Goal: Contribute content: Add original content to the website for others to see

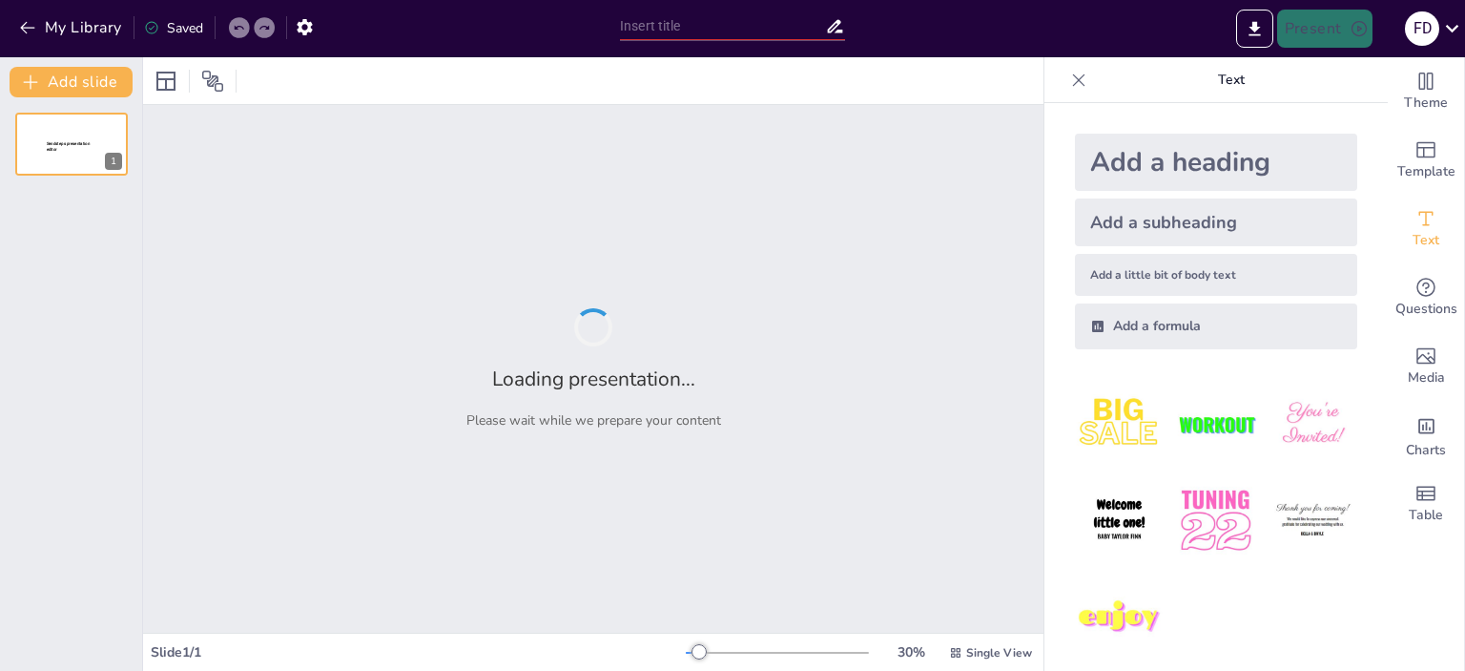
type input "Imported Modelos_Economicos_Presentacion.pptx"
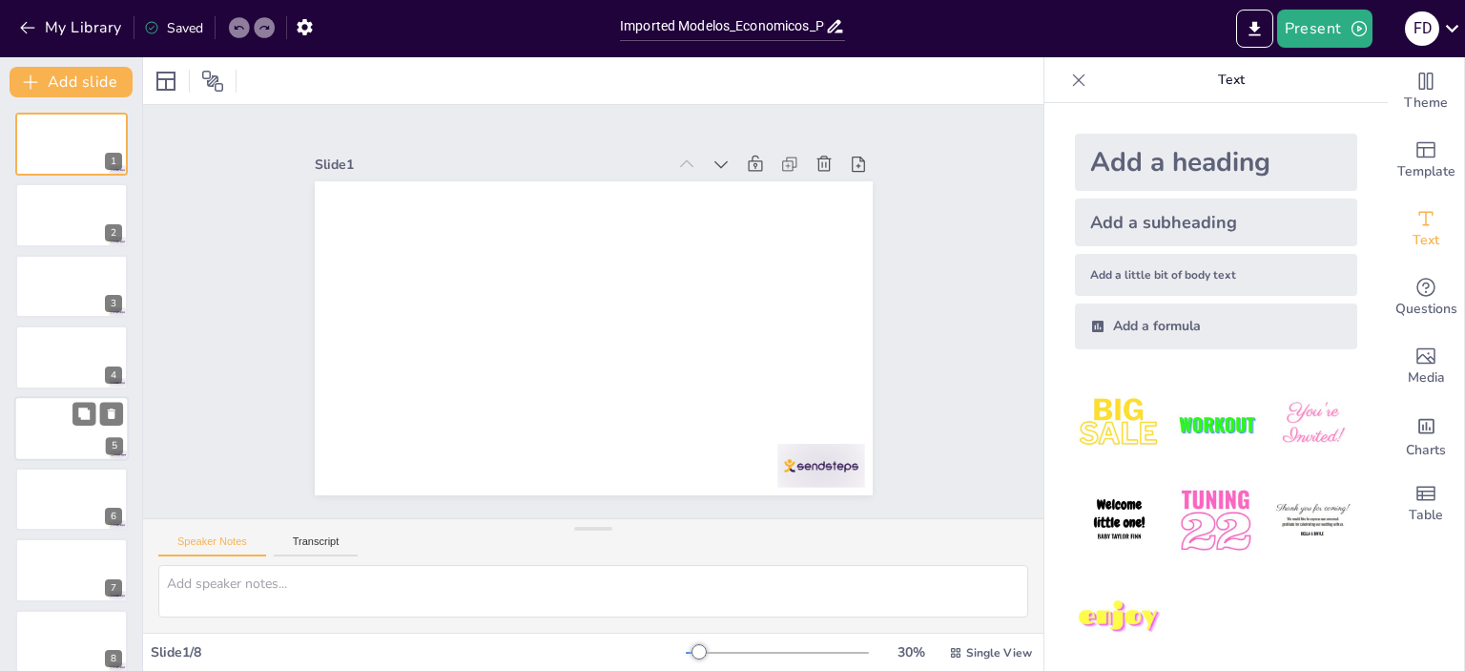
scroll to position [16, 0]
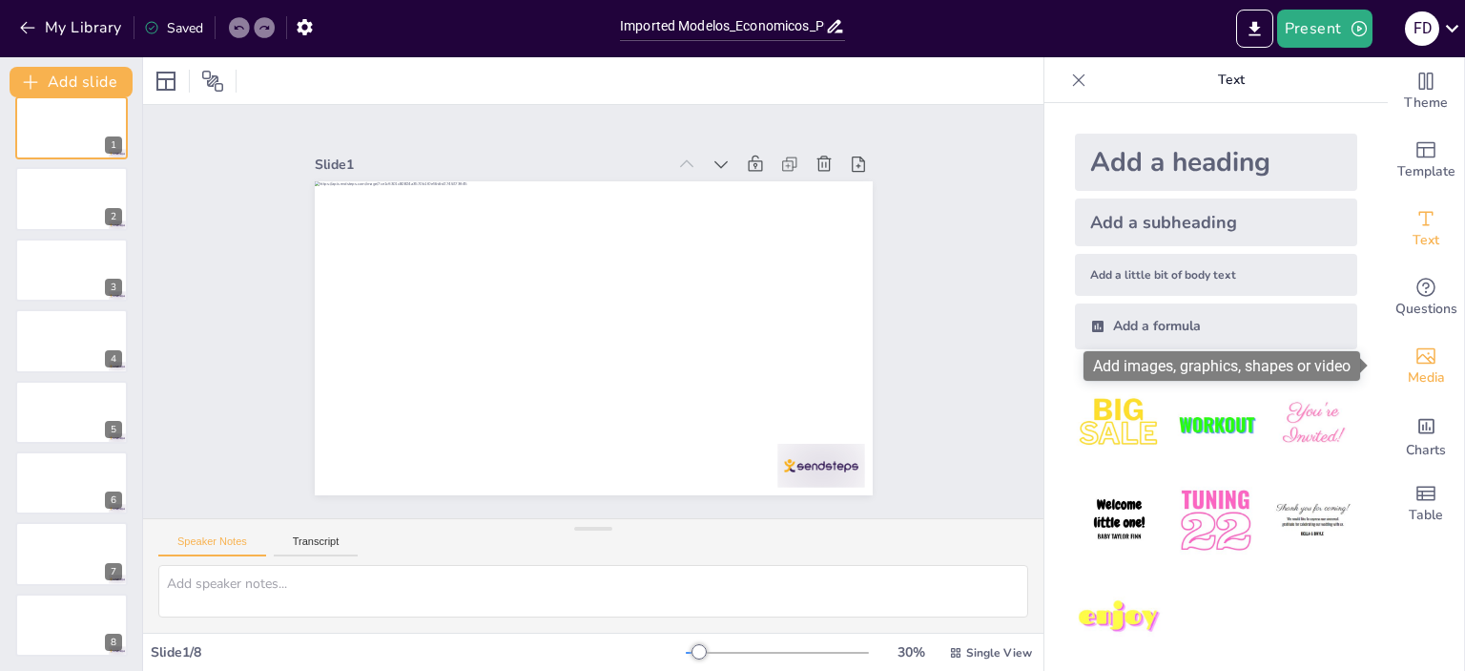
click at [1416, 359] on icon "Add images, graphics, shapes or video" at bounding box center [1425, 356] width 19 height 16
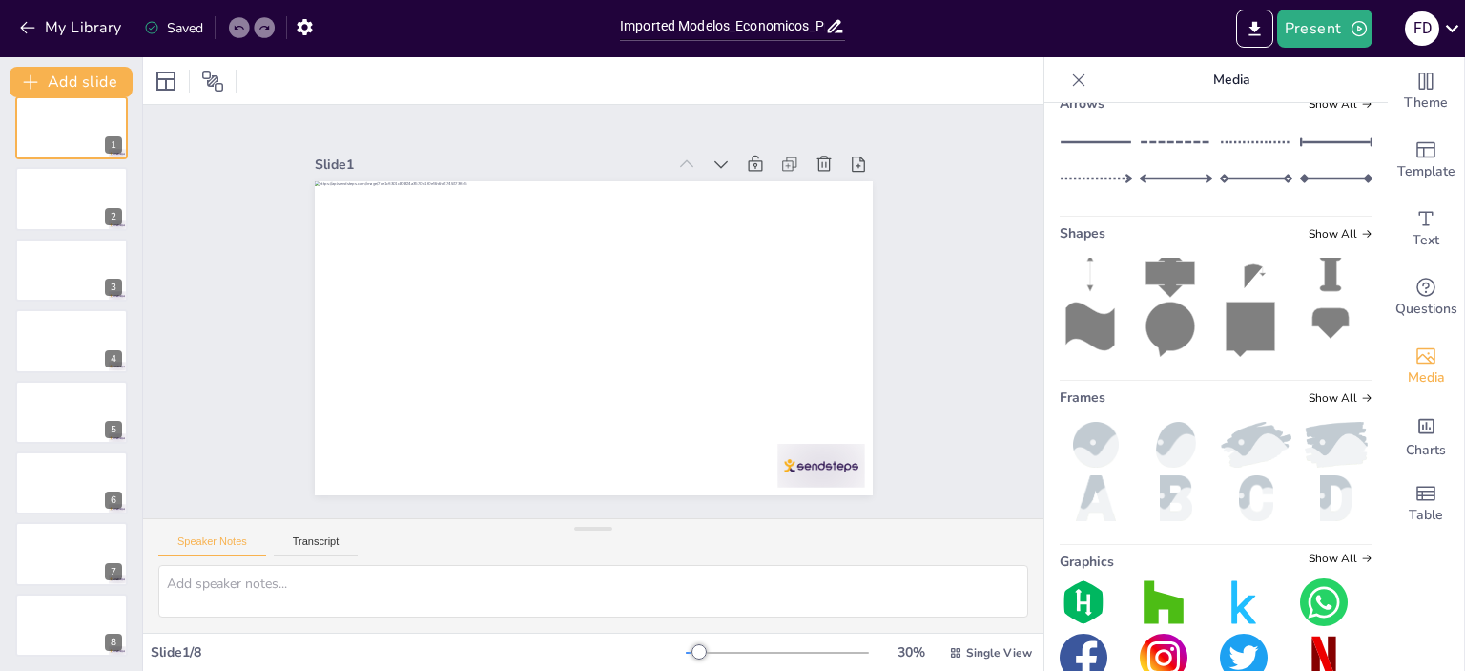
scroll to position [324, 0]
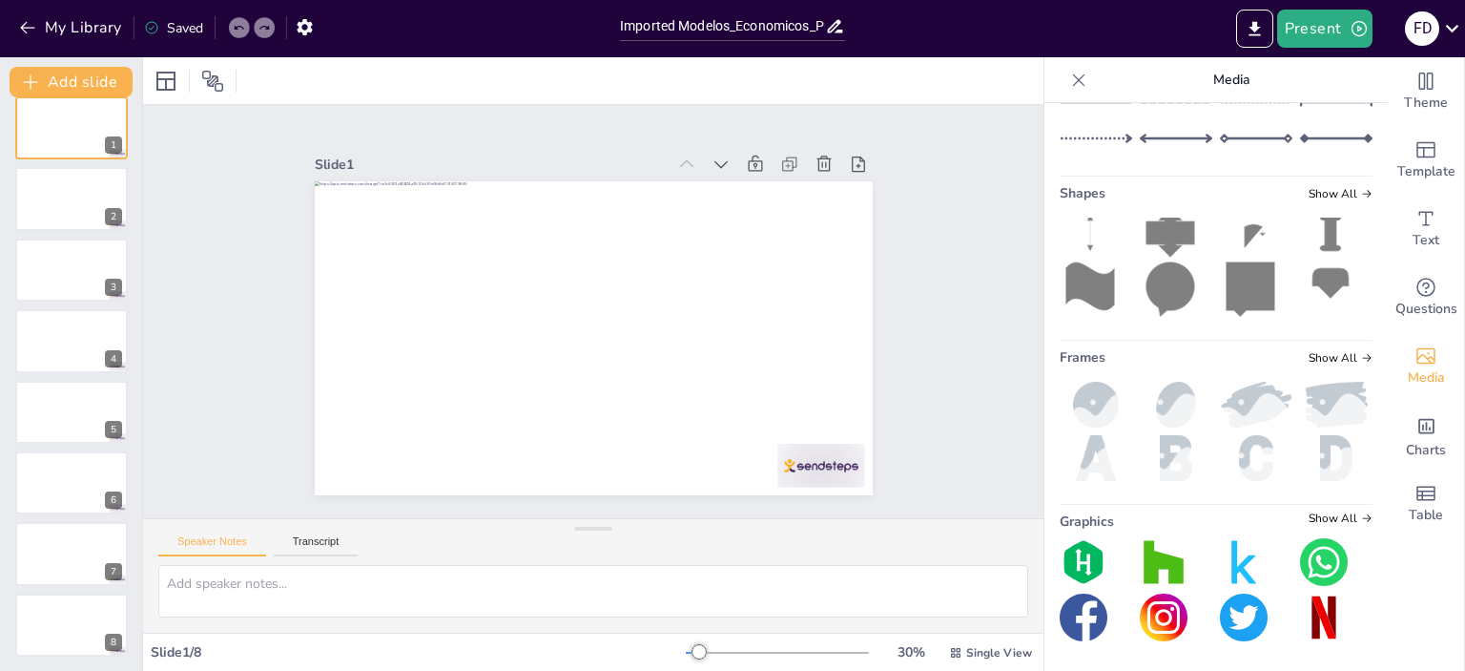
click at [1068, 565] on img at bounding box center [1084, 562] width 48 height 48
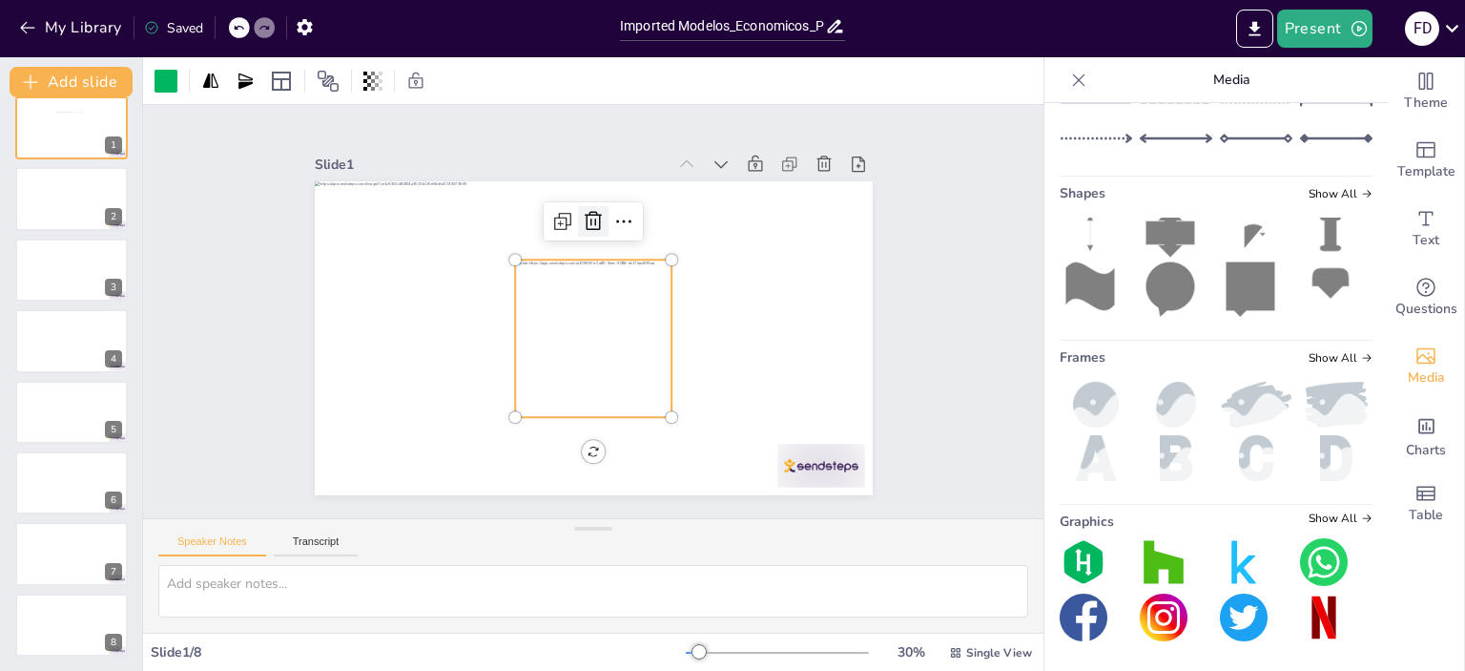
click at [614, 379] on icon at bounding box center [629, 394] width 31 height 31
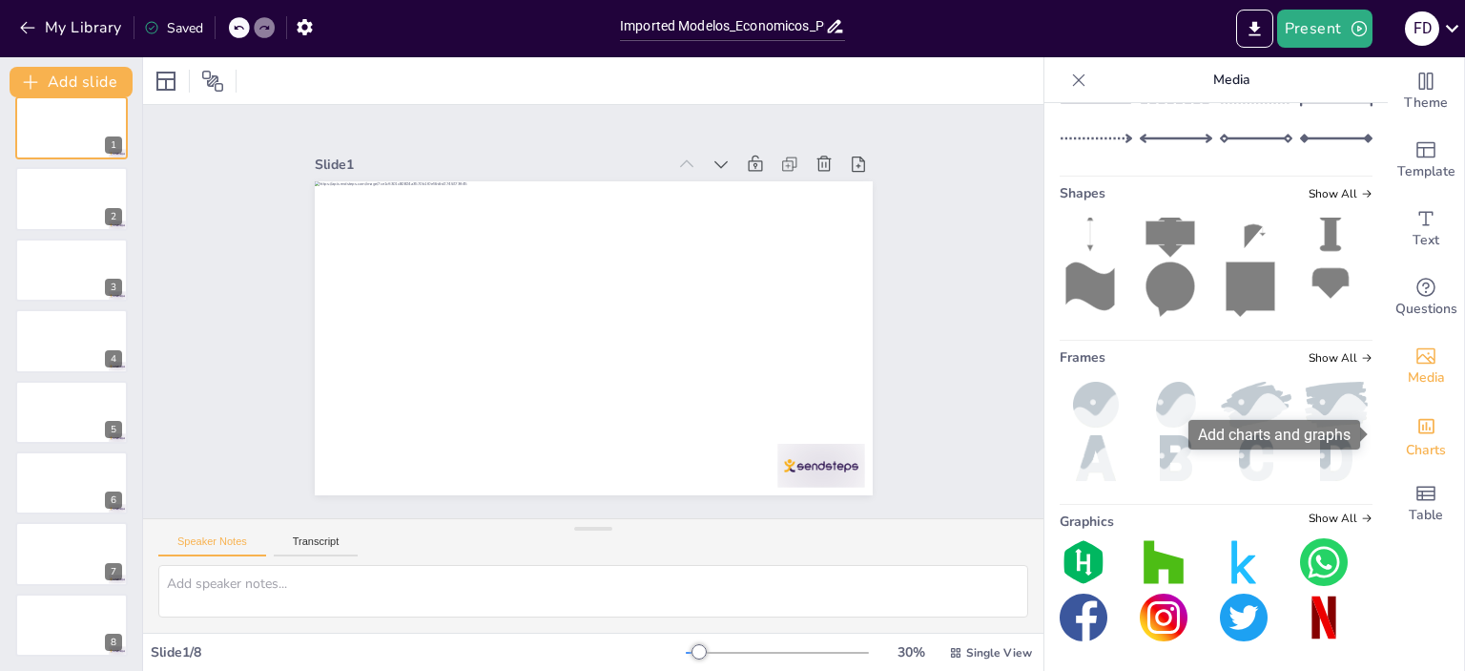
click at [1417, 438] on div "Add charts and graphs" at bounding box center [1426, 424] width 20 height 31
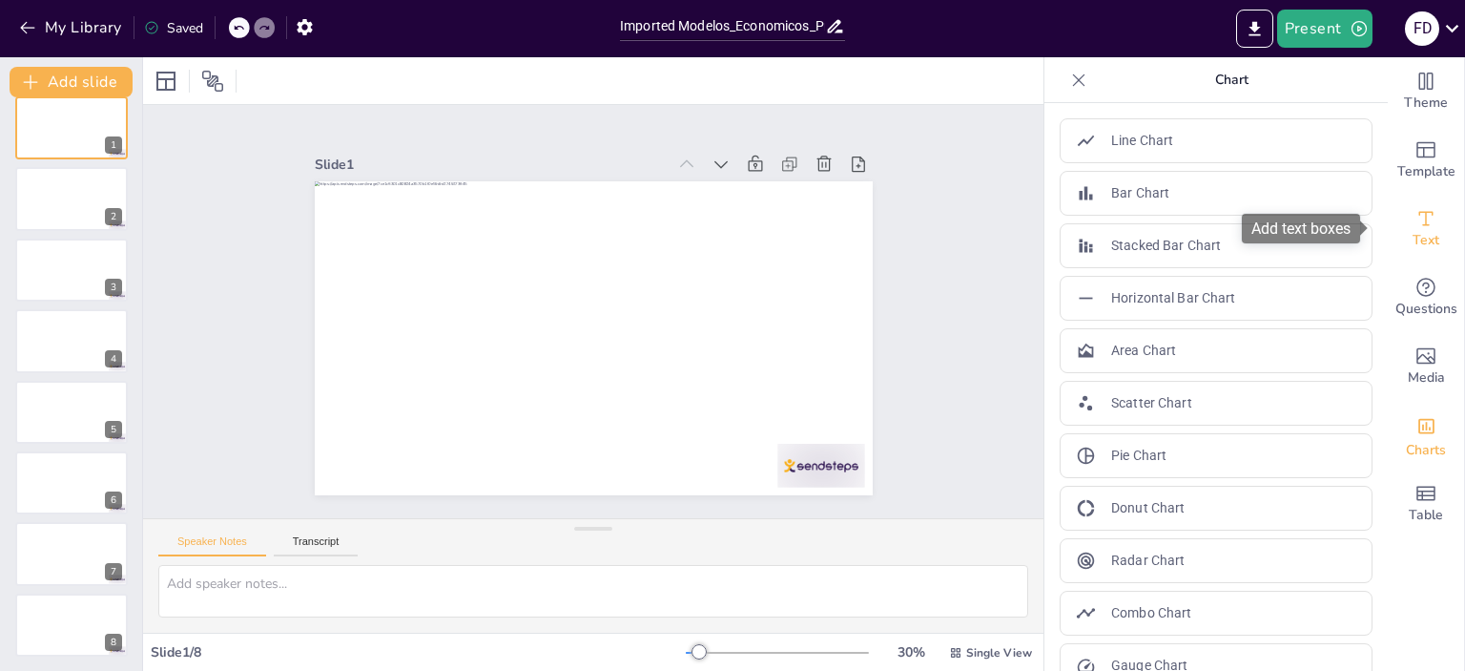
click at [1419, 227] on icon "Add text boxes" at bounding box center [1426, 218] width 23 height 23
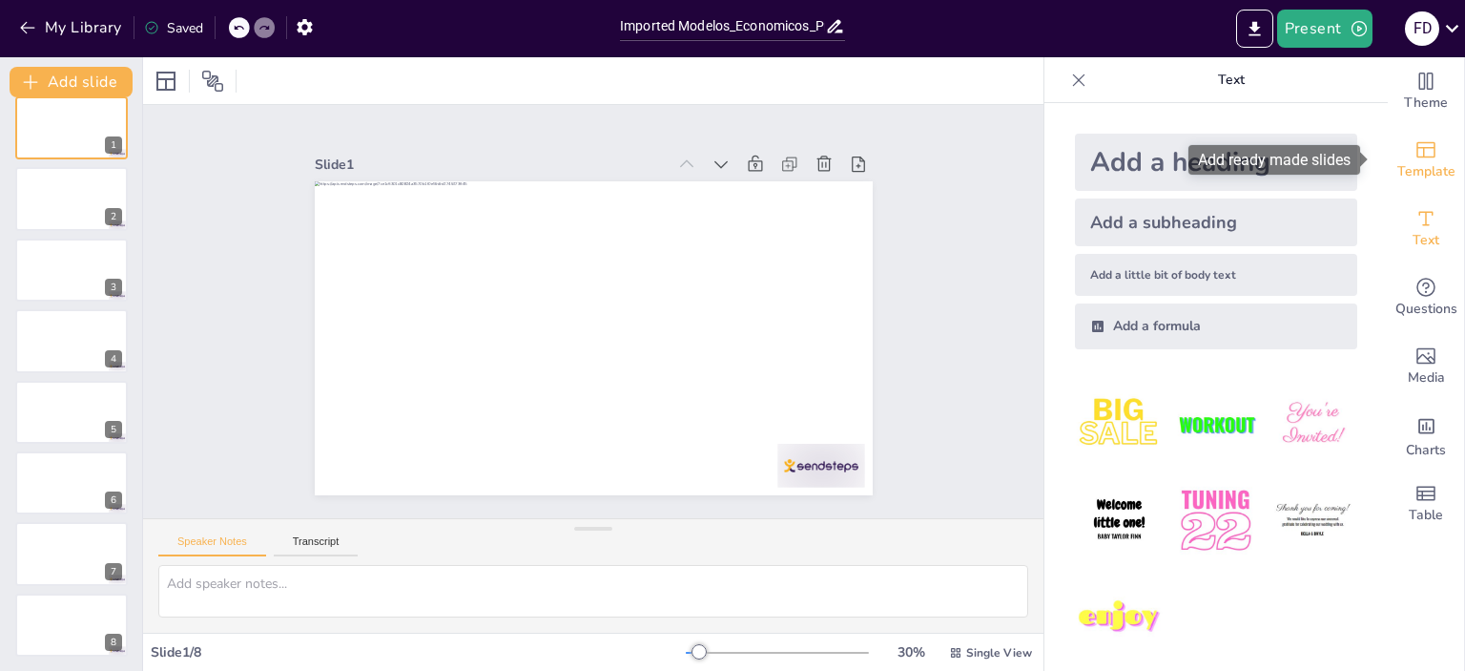
click at [1411, 172] on span "Template" at bounding box center [1426, 171] width 58 height 21
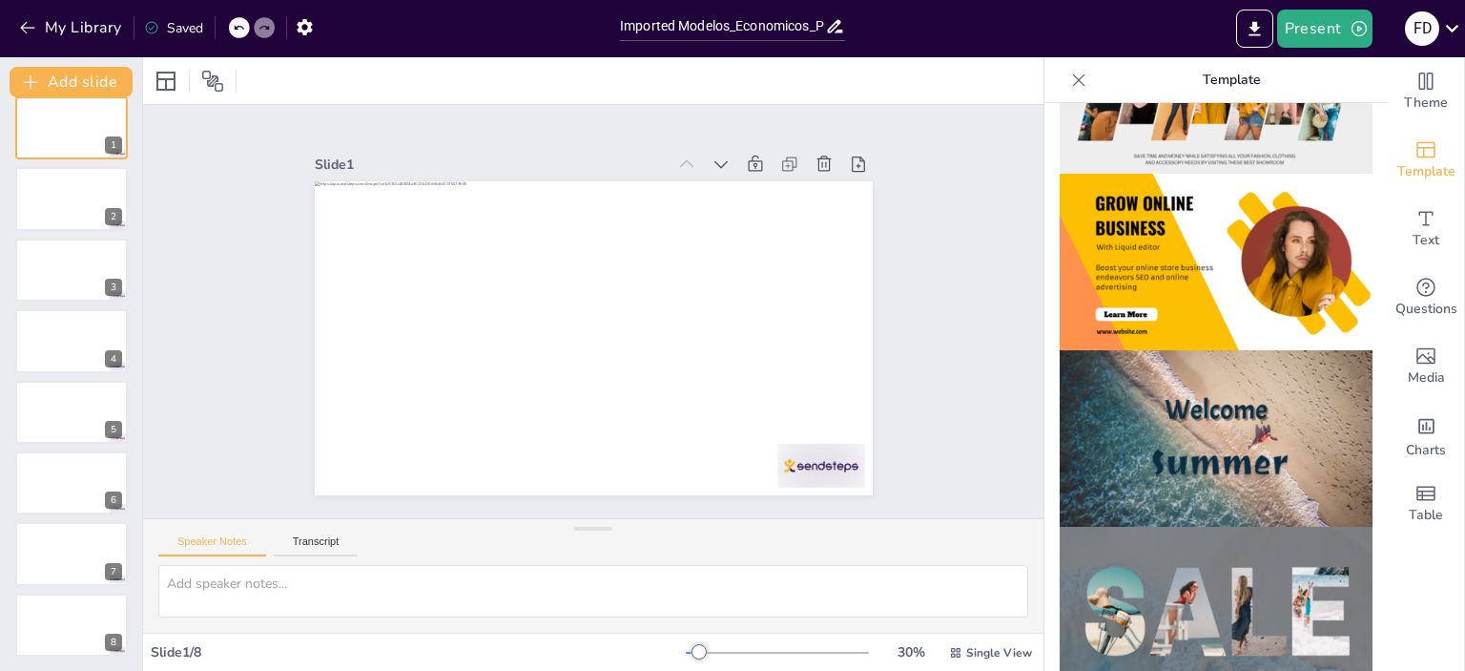
scroll to position [572, 0]
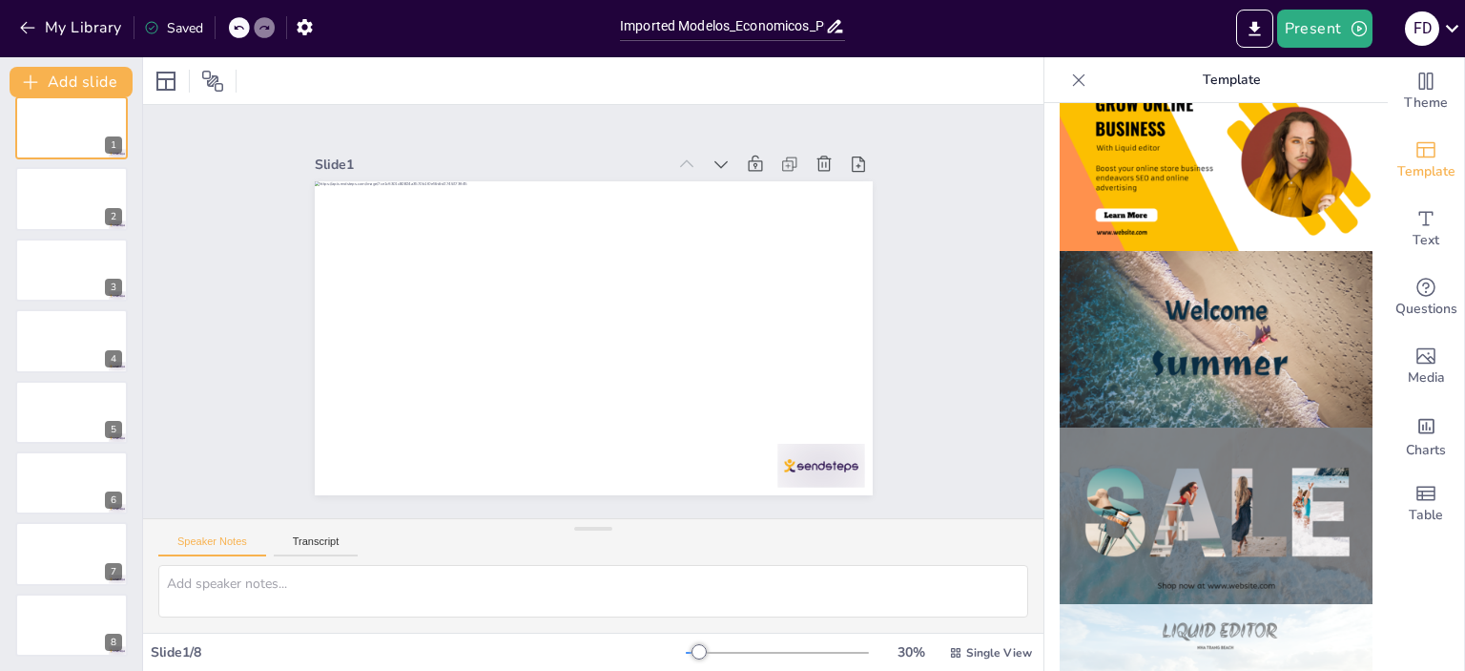
click at [1204, 297] on img at bounding box center [1216, 339] width 313 height 176
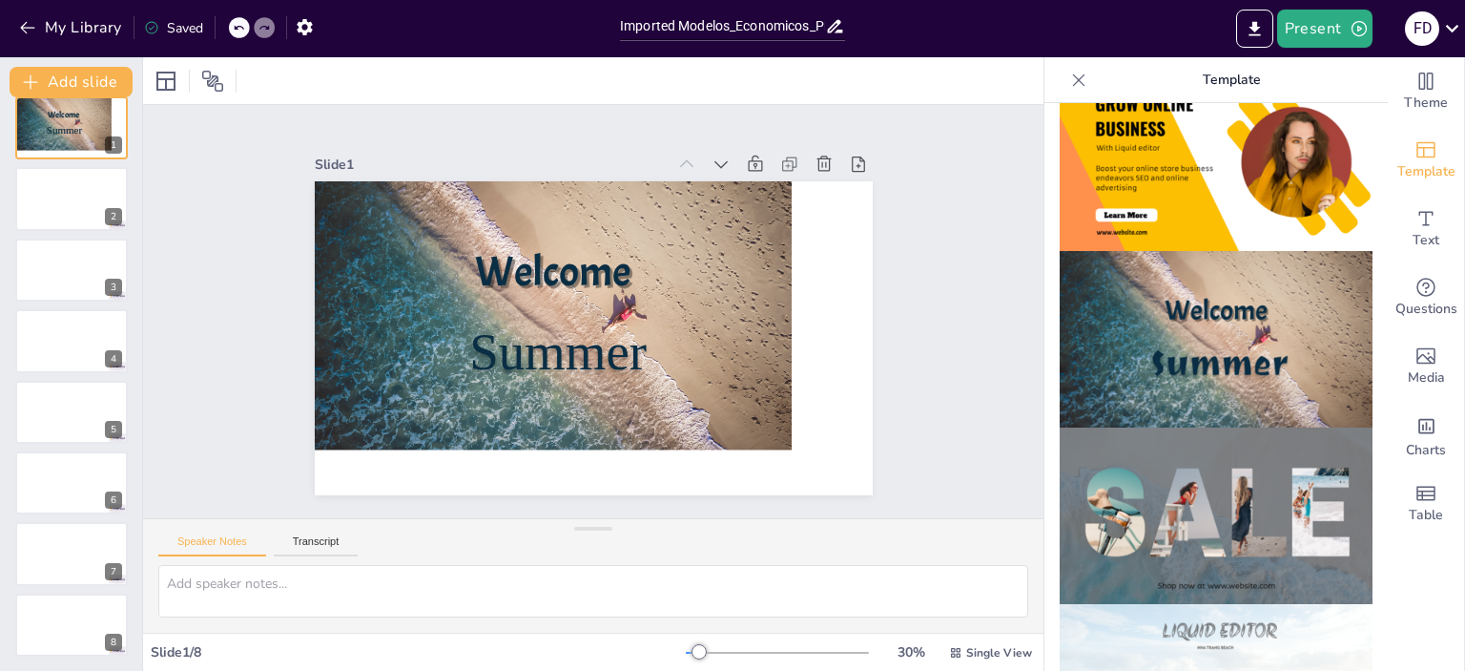
click at [1240, 477] on img at bounding box center [1216, 515] width 313 height 176
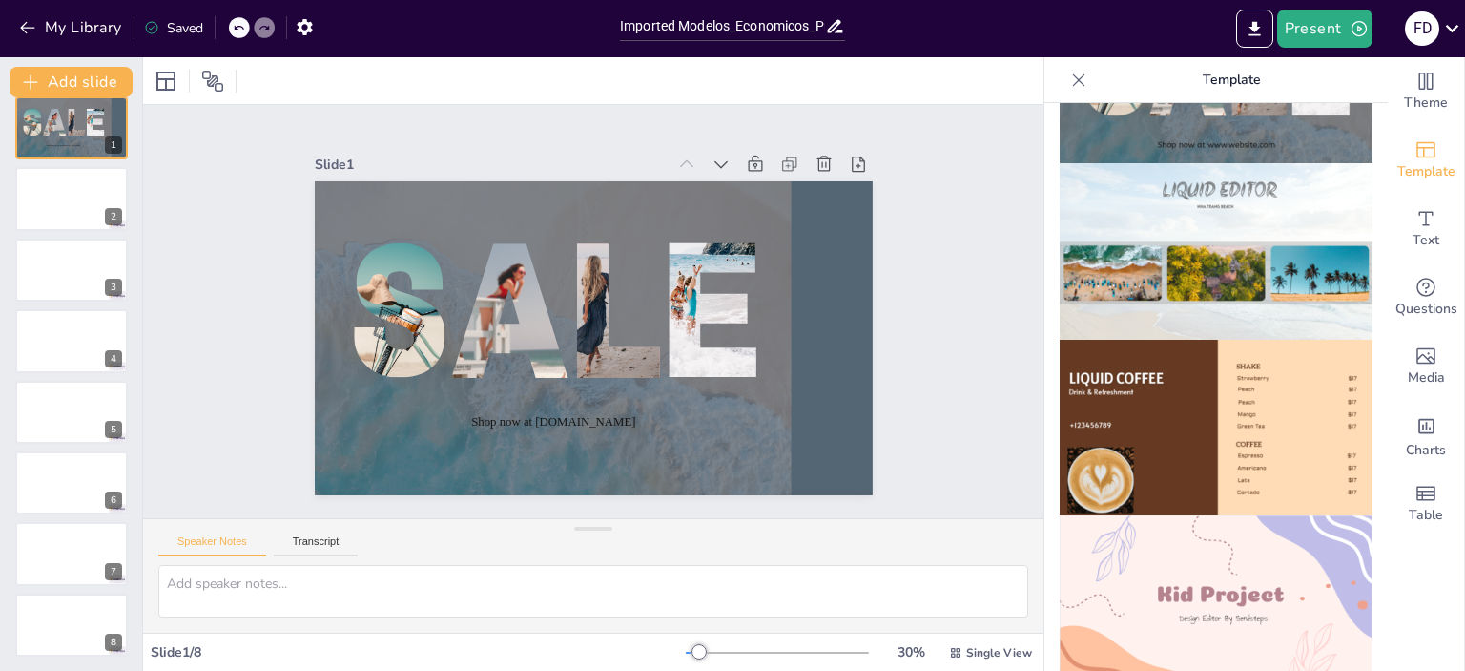
scroll to position [1335, 0]
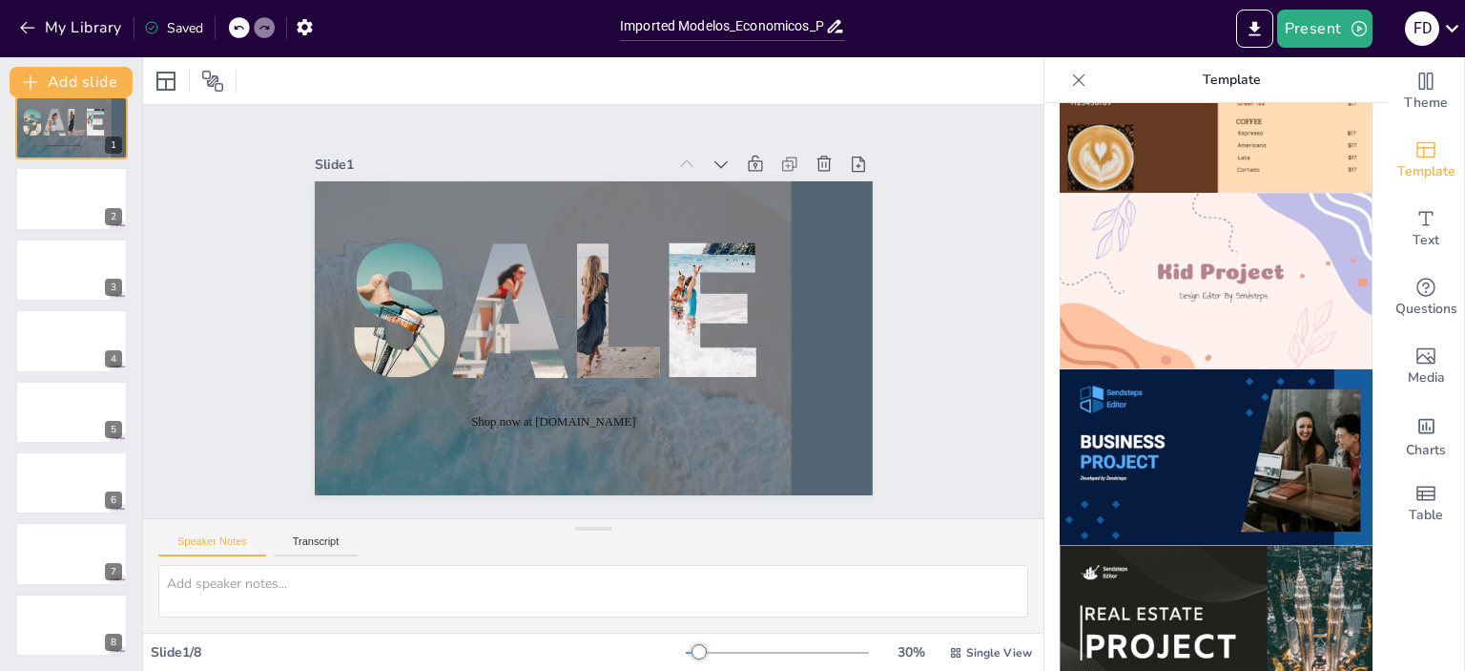
click at [1204, 380] on img at bounding box center [1216, 457] width 313 height 176
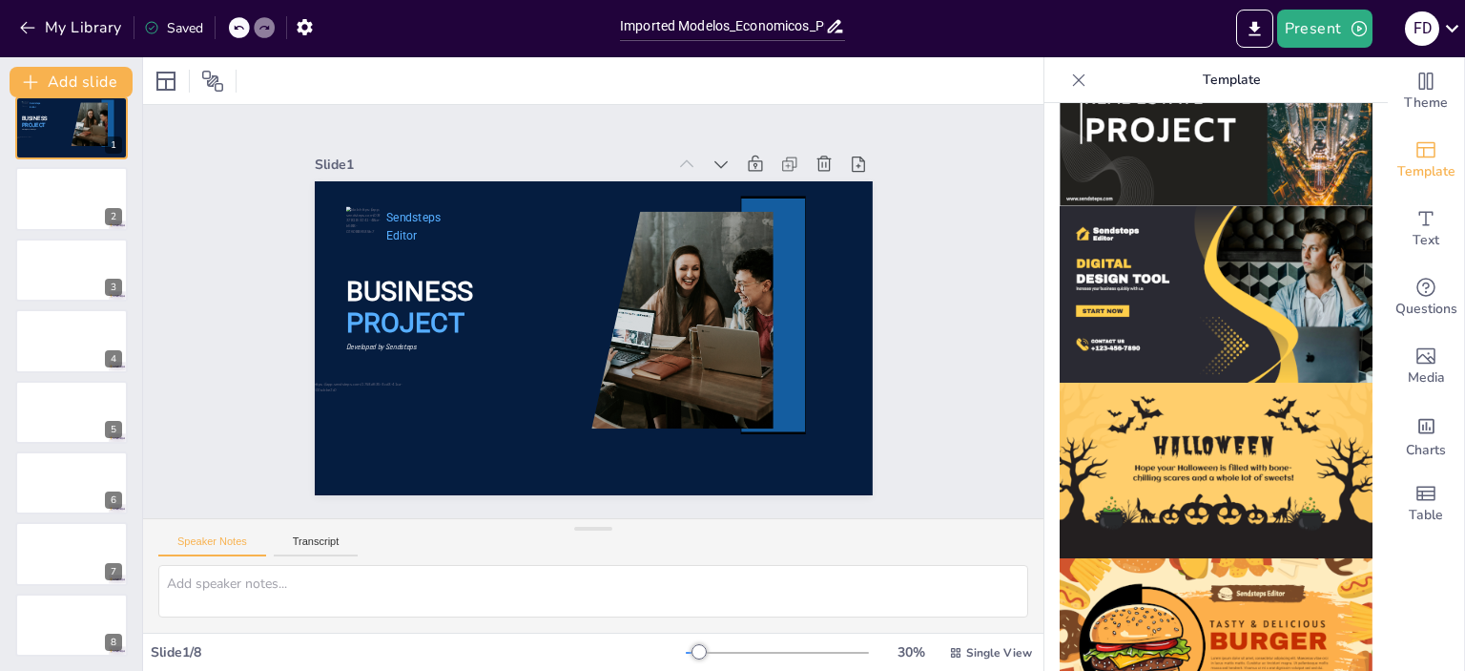
scroll to position [1756, 0]
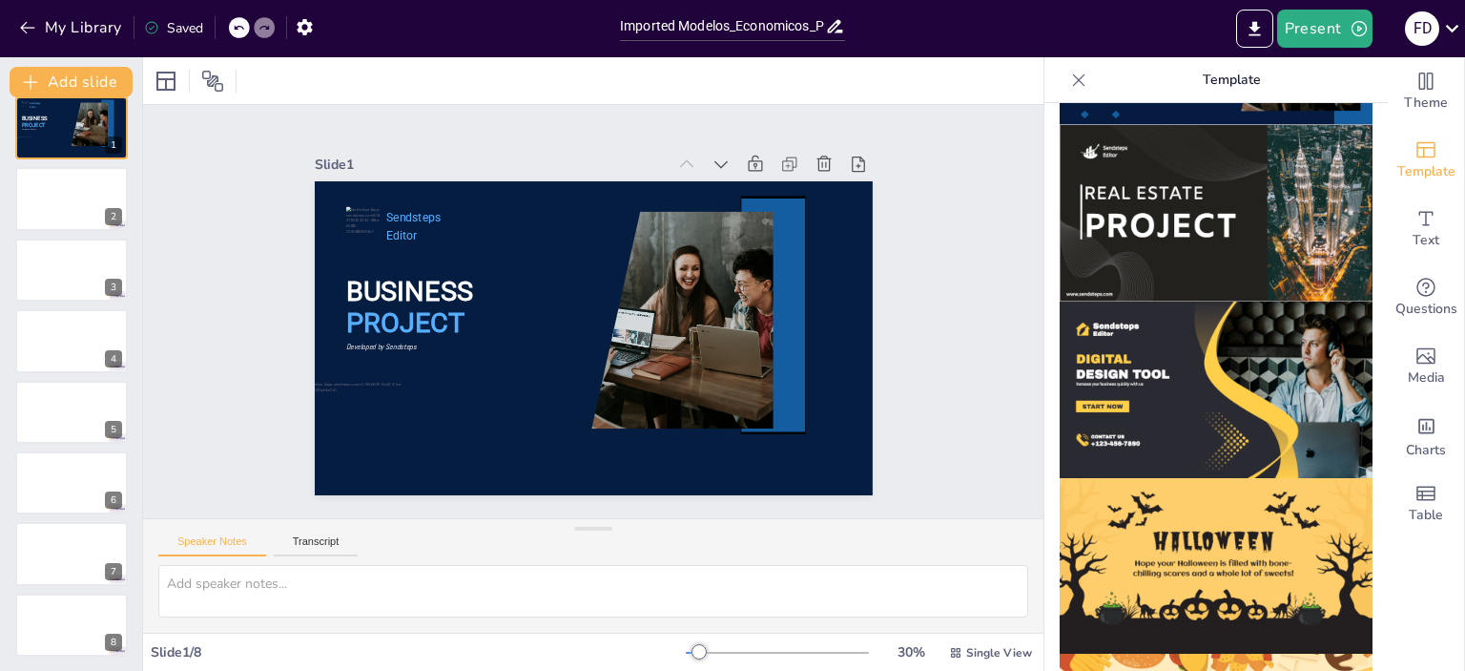
click at [1184, 194] on img at bounding box center [1216, 213] width 313 height 176
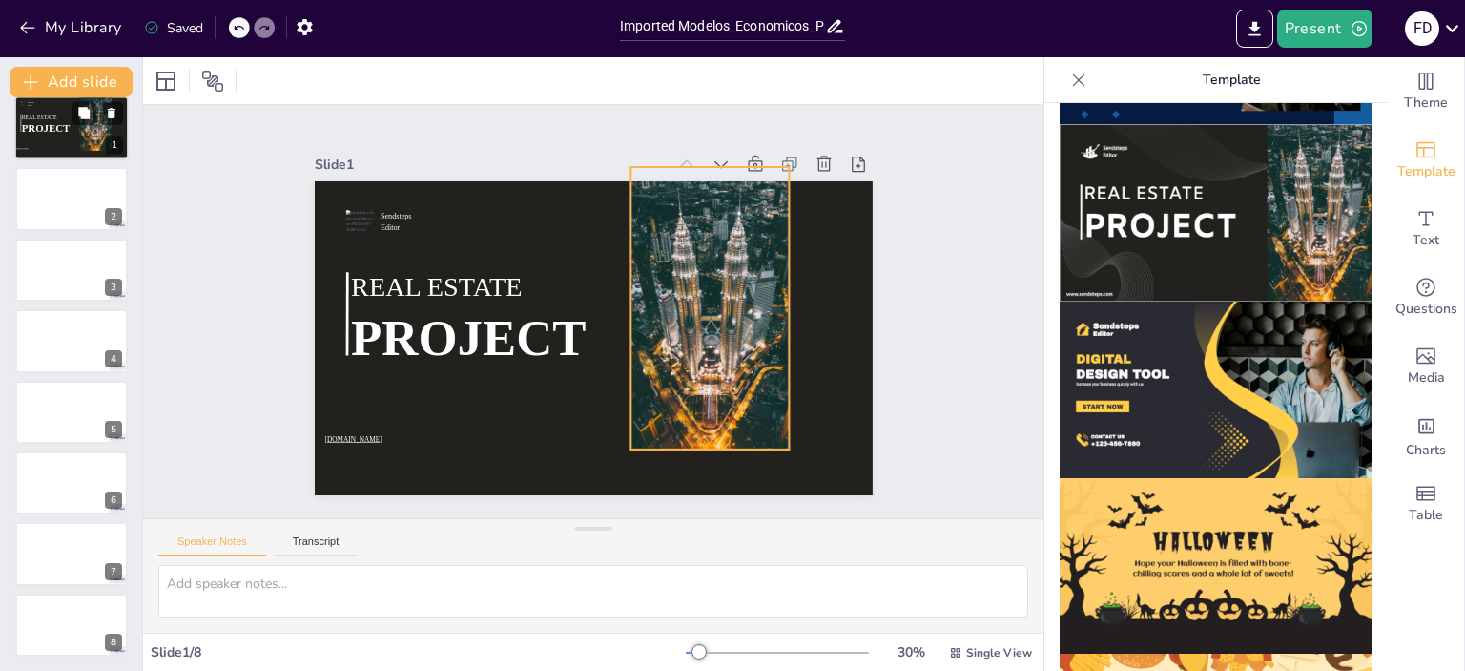
click at [85, 143] on div at bounding box center [95, 122] width 32 height 58
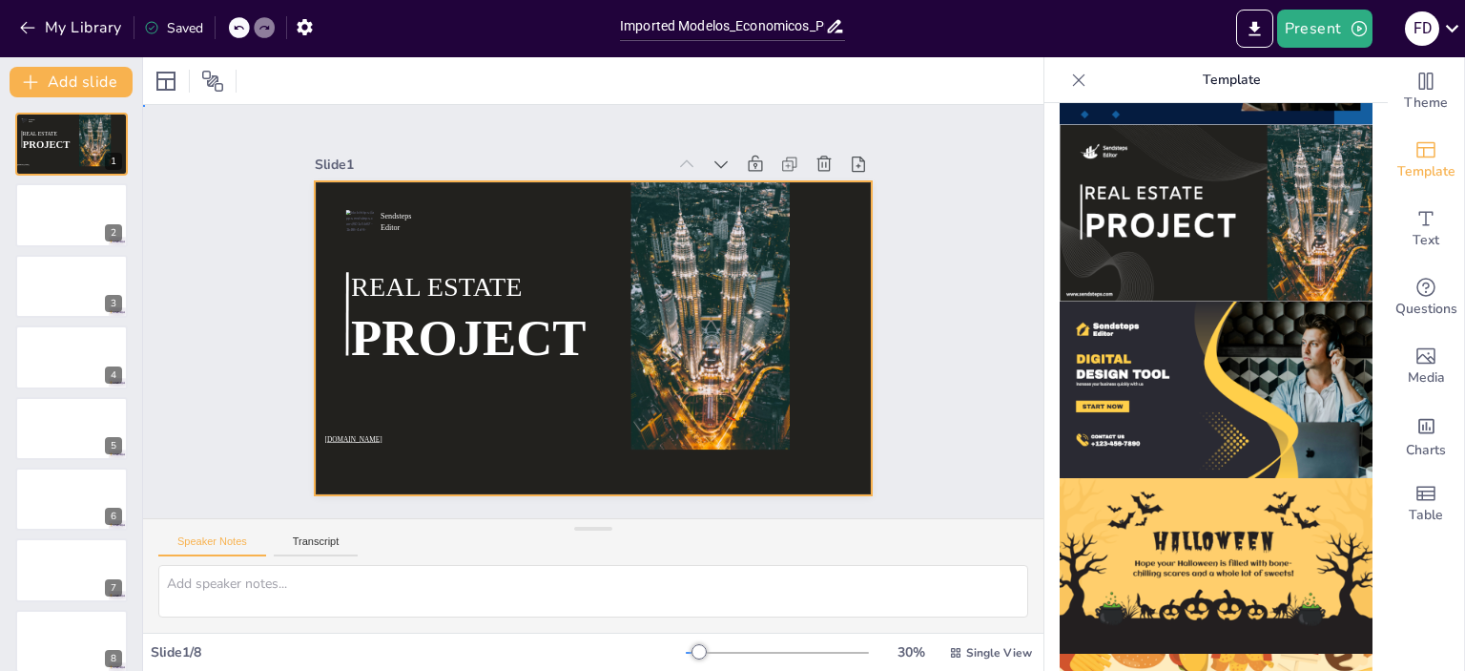
click at [581, 276] on div at bounding box center [575, 331] width 625 height 607
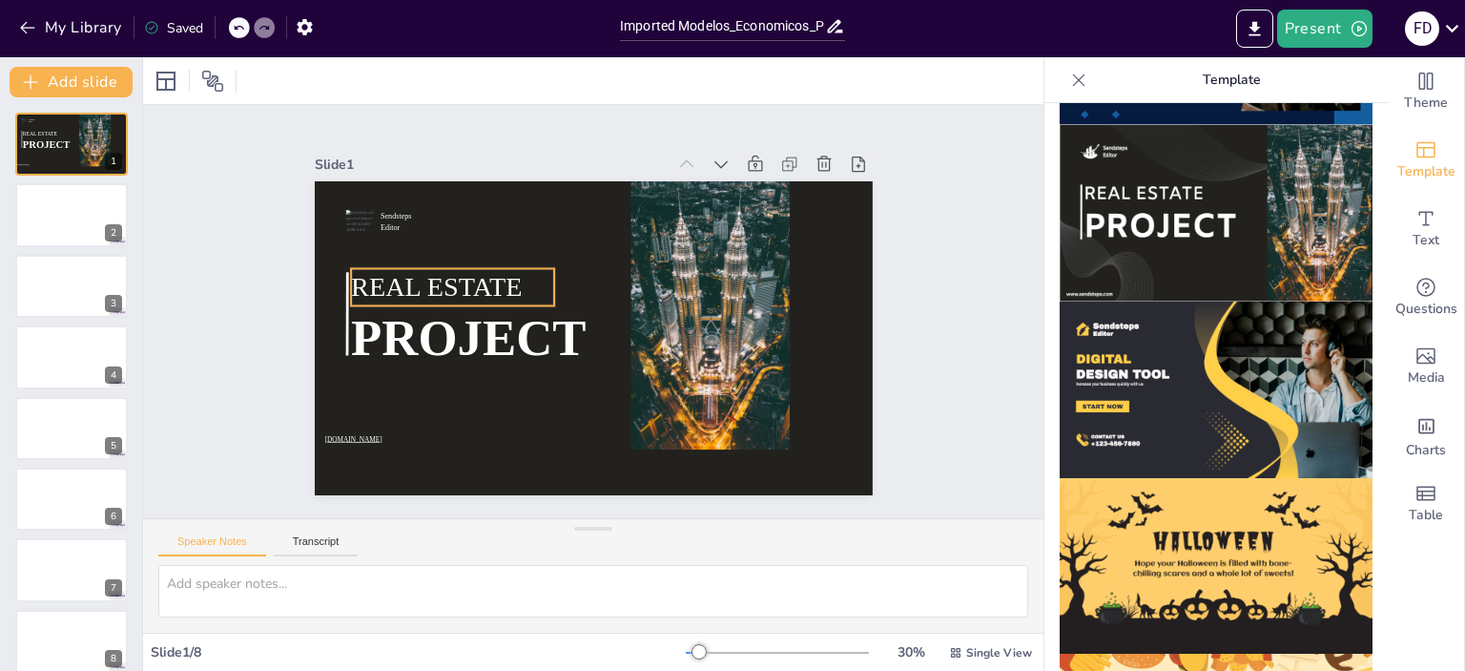
click at [660, 328] on span "REAL ESTATE" at bounding box center [747, 352] width 174 height 48
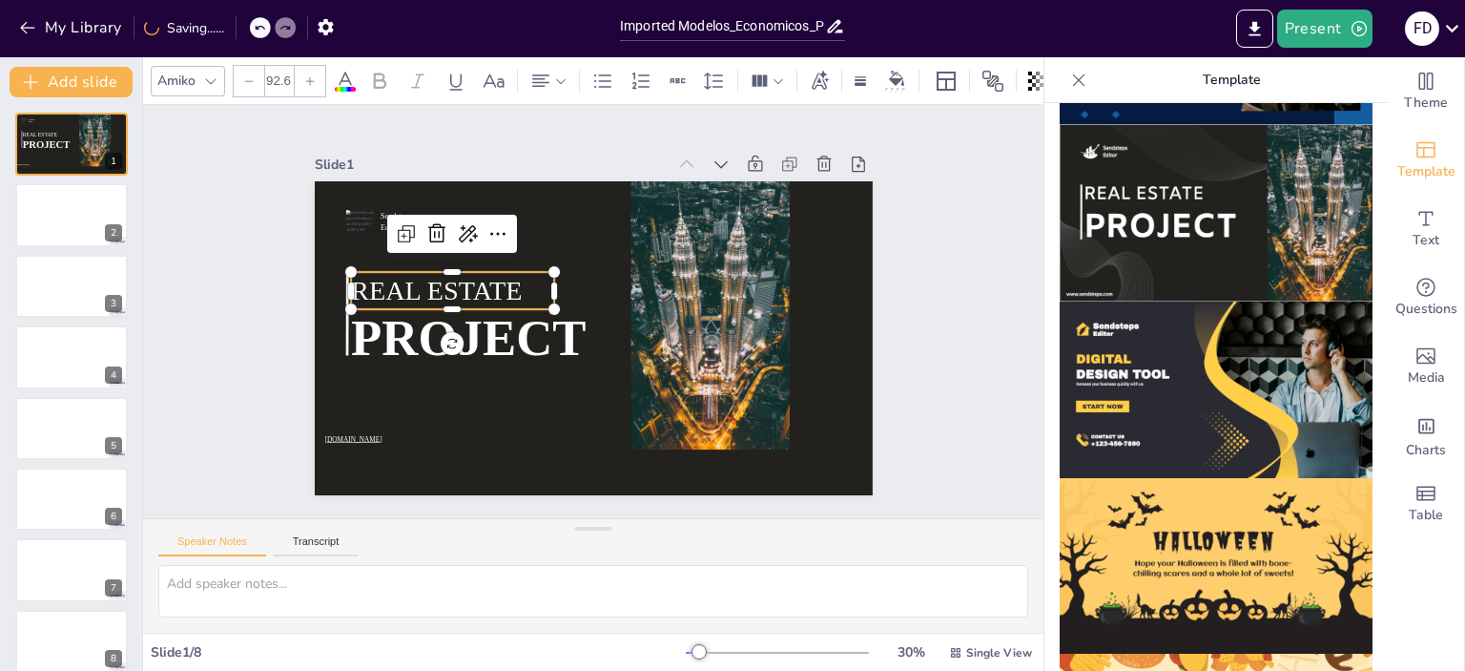
click at [925, 523] on div "Speaker Notes Transcript" at bounding box center [593, 542] width 900 height 46
click at [22, 27] on icon "button" at bounding box center [27, 28] width 14 height 12
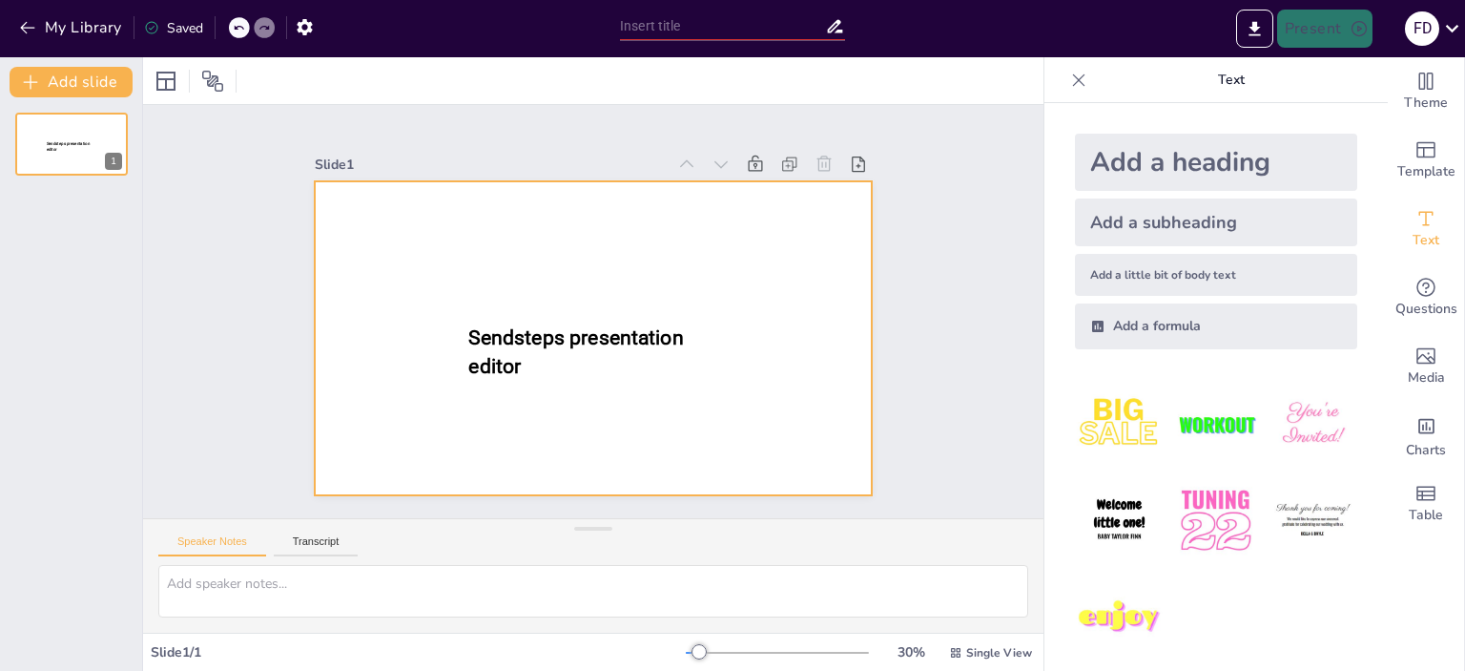
type input "New Sendsteps"
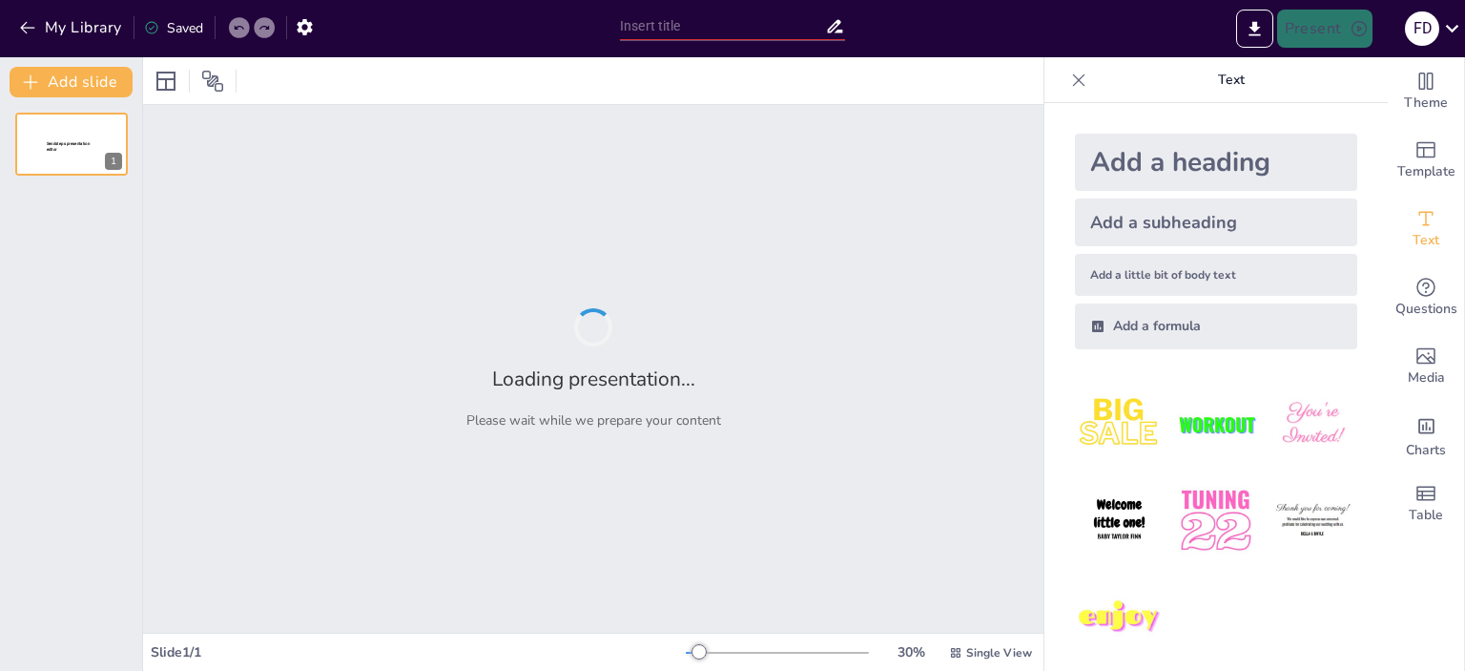
type input "Imported Modelos_Economicos_Presentacion.pptx"
